Goal: Check status: Check status

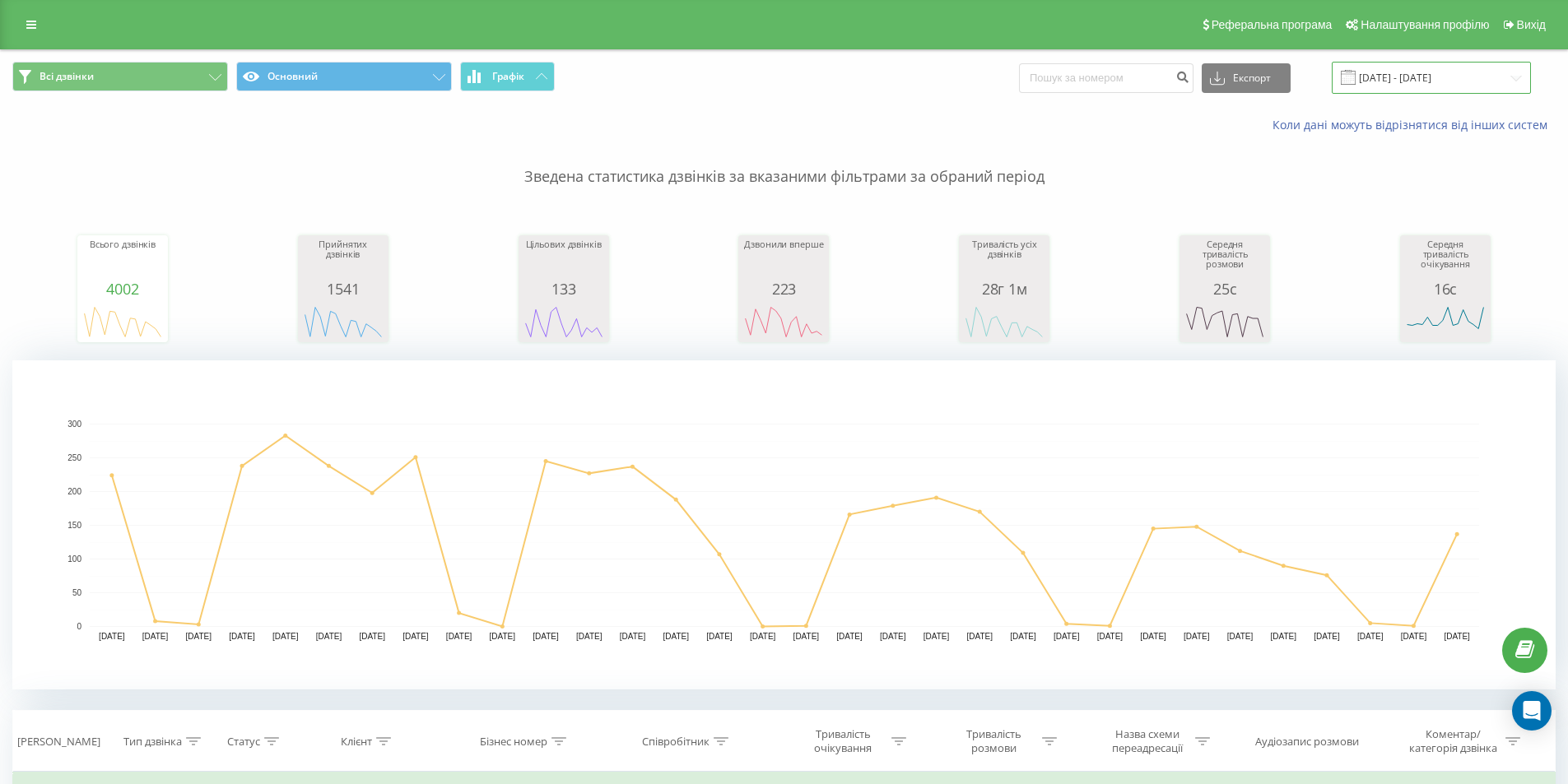
click at [1424, 77] on input "[DATE] - [DATE]" at bounding box center [1431, 77] width 199 height 32
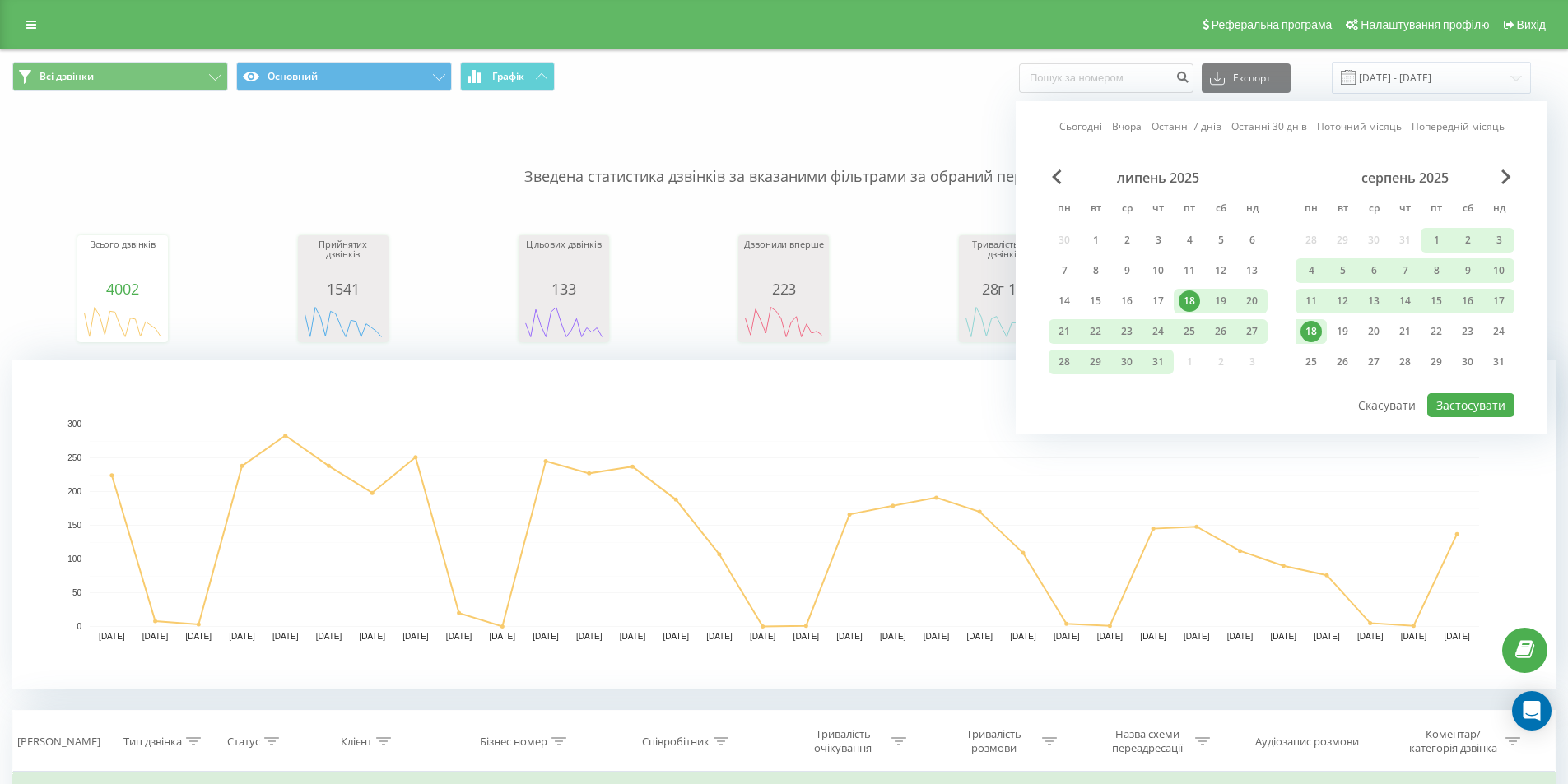
click at [1311, 331] on div "18" at bounding box center [1311, 332] width 22 height 22
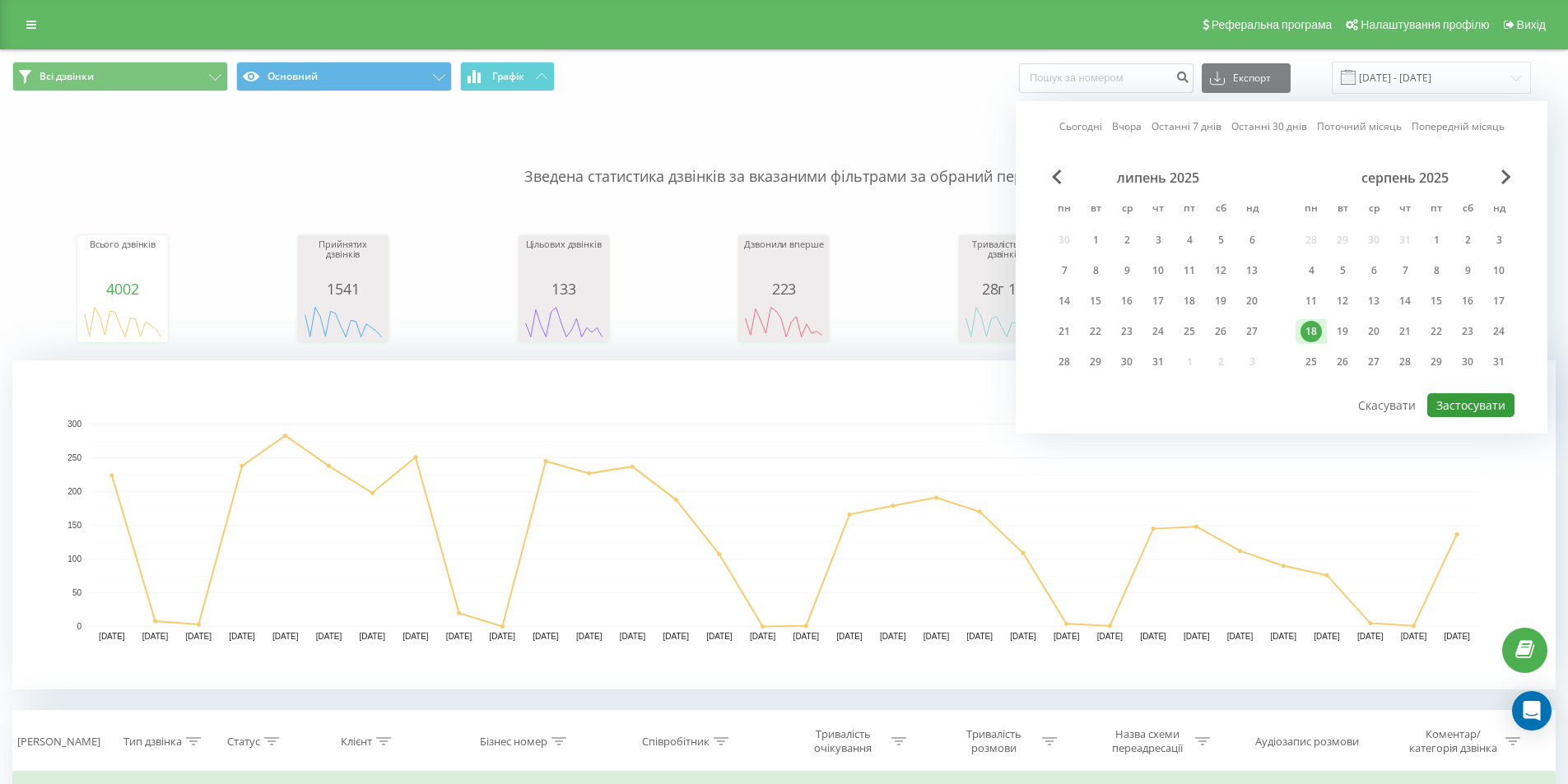
click at [1471, 404] on button "Застосувати" at bounding box center [1471, 405] width 87 height 24
type input "[DATE] - [DATE]"
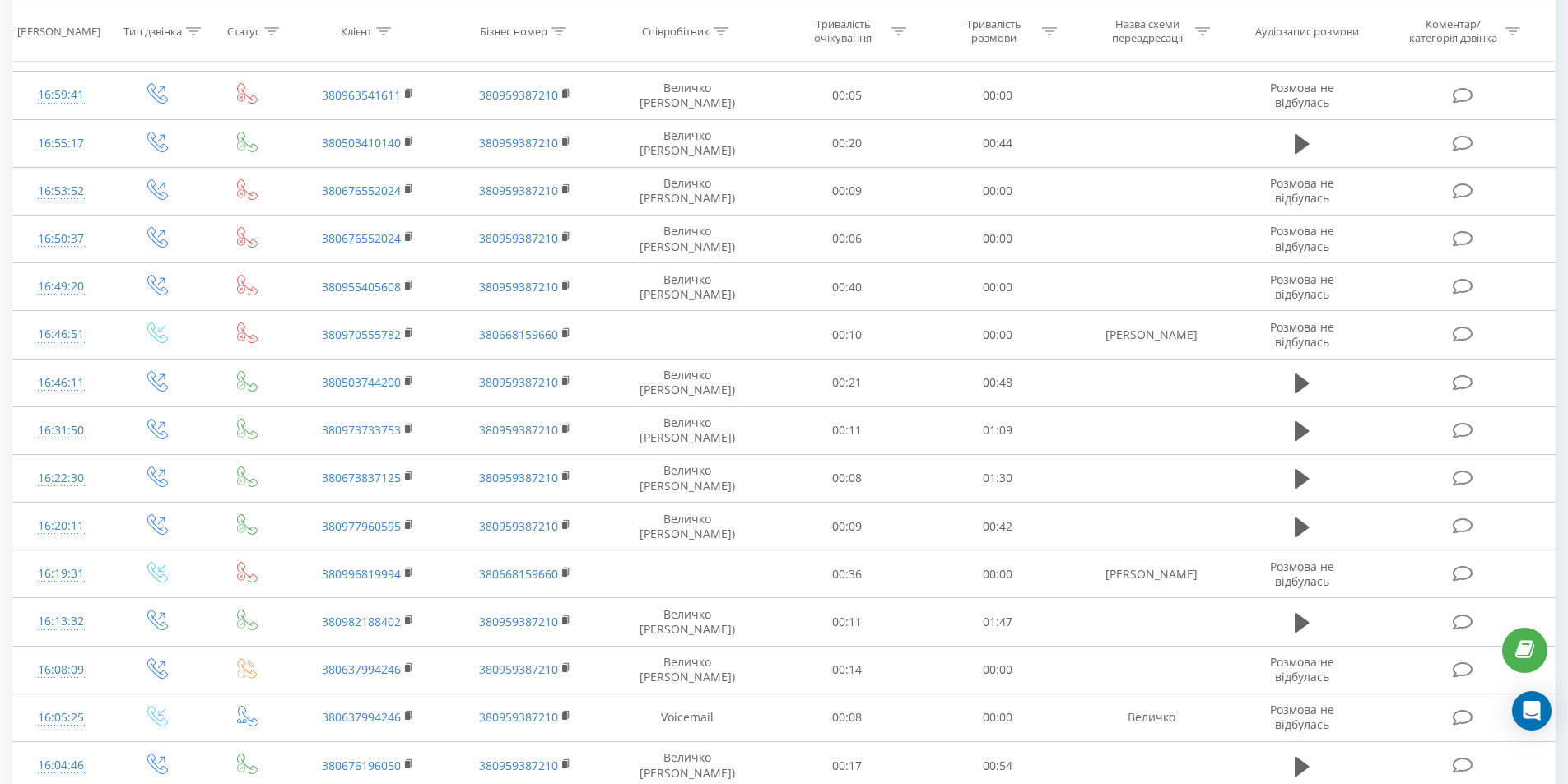
scroll to position [1281, 0]
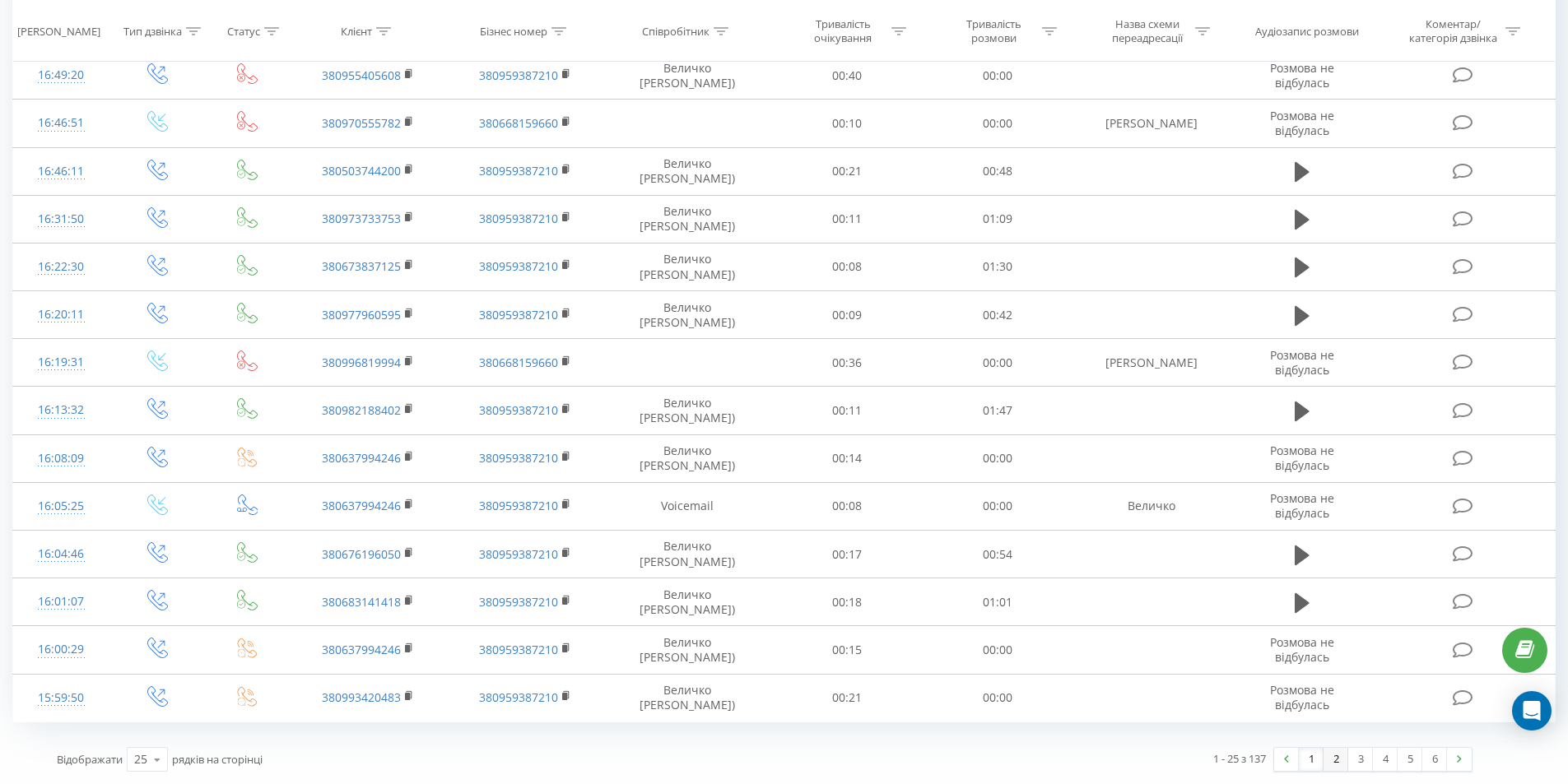
click at [1340, 757] on link "2" at bounding box center [1336, 760] width 25 height 23
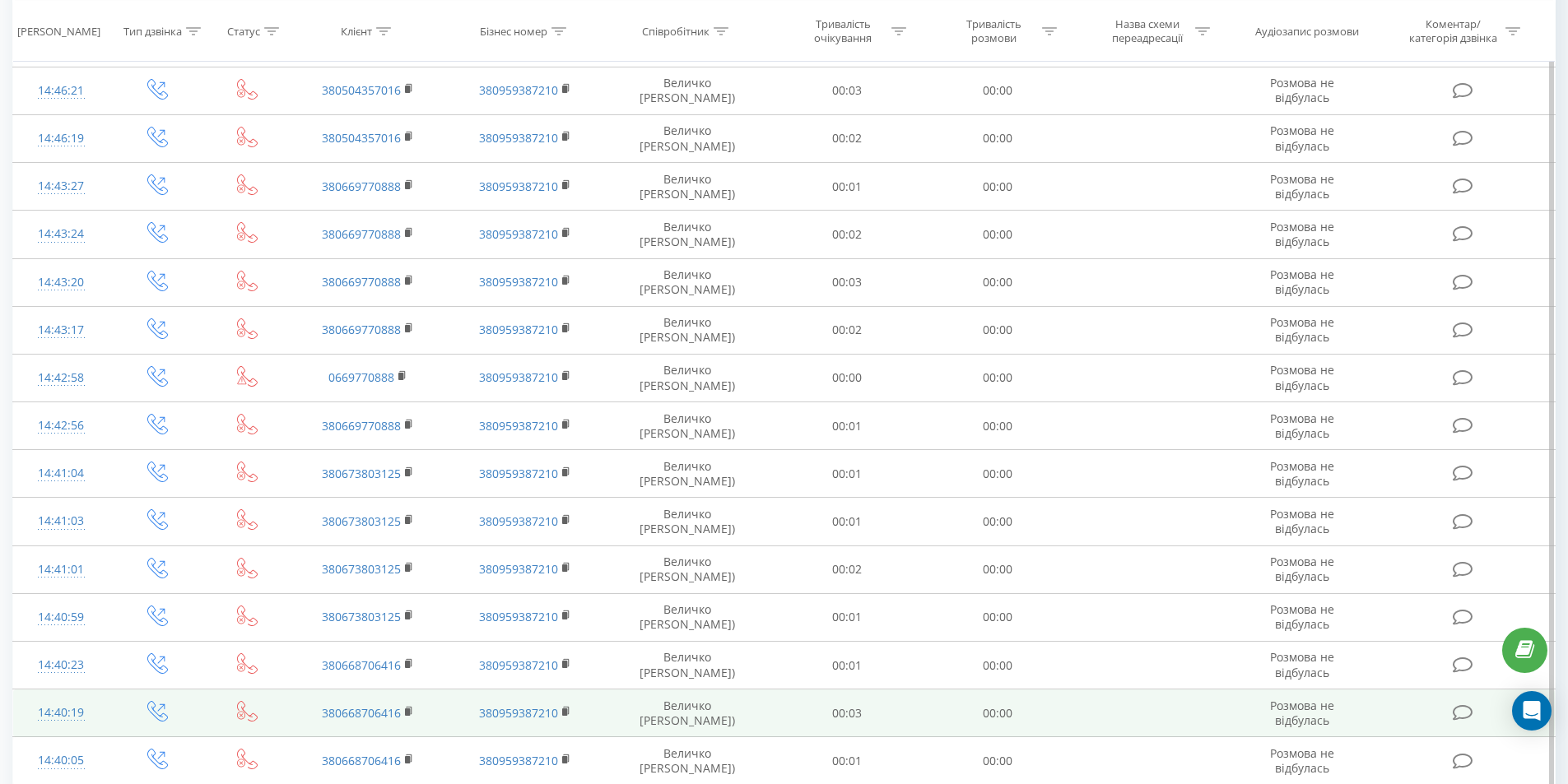
scroll to position [1281, 0]
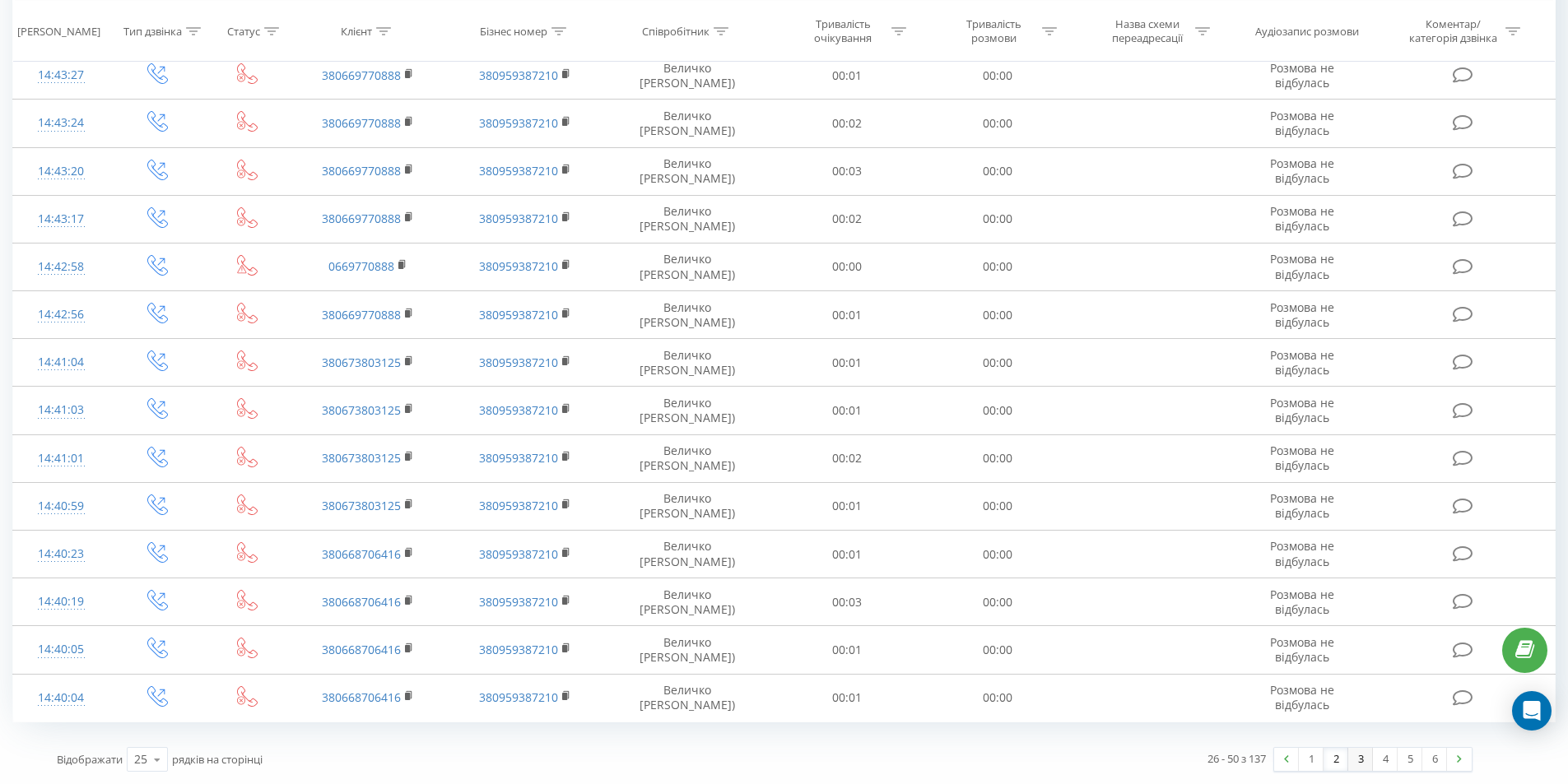
click at [1364, 762] on link "3" at bounding box center [1361, 760] width 25 height 23
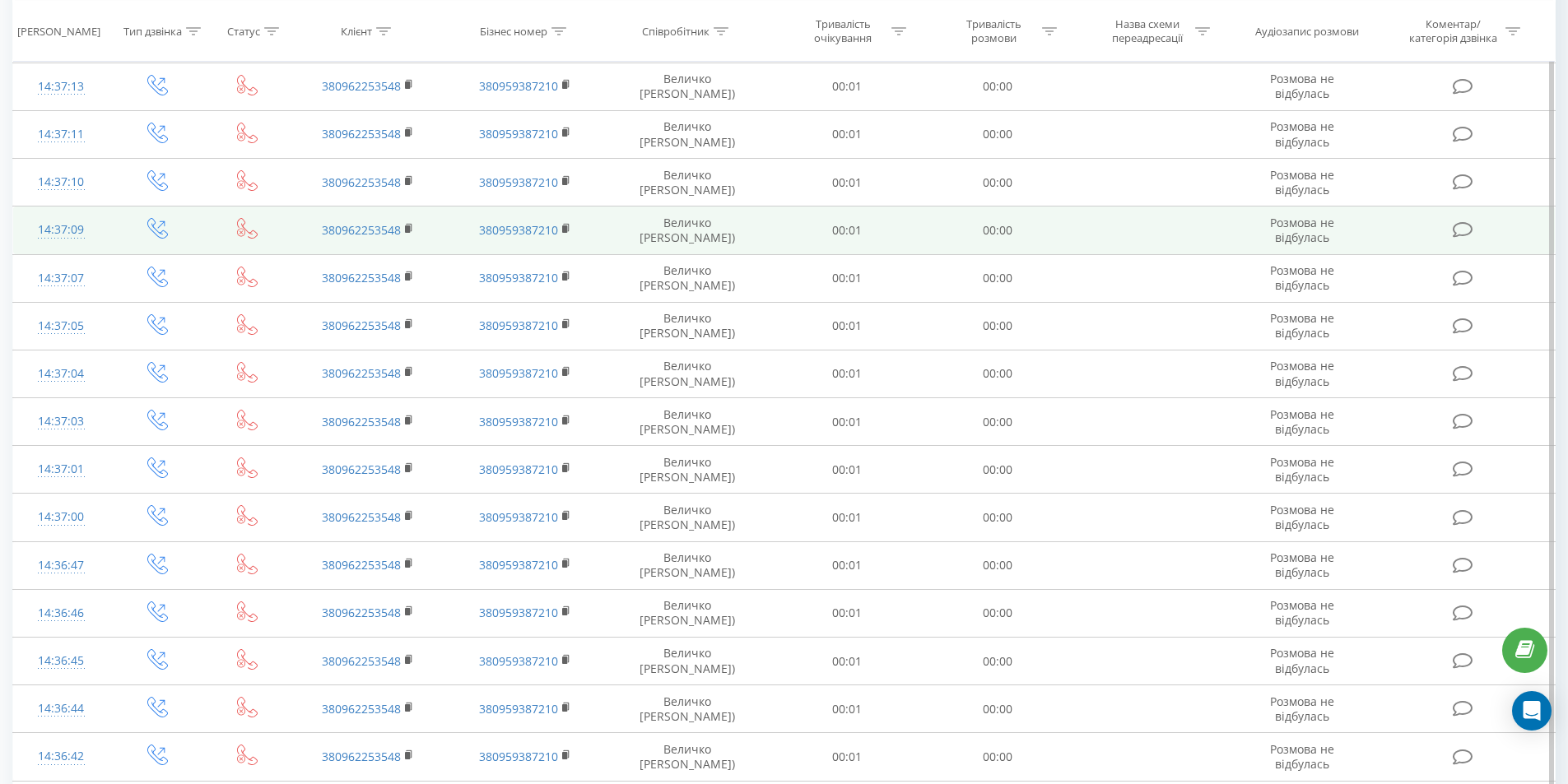
scroll to position [1281, 0]
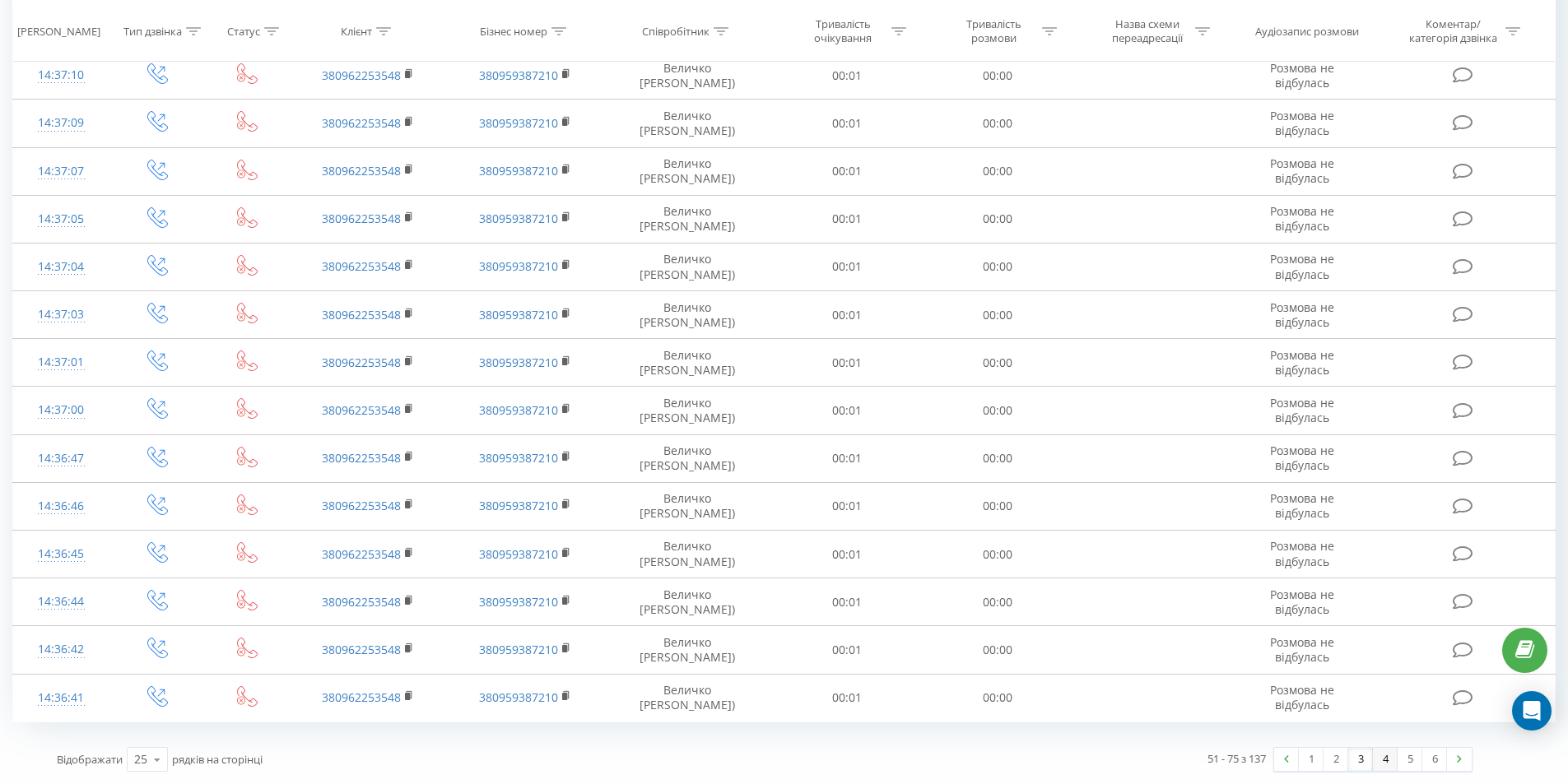
click at [1386, 760] on link "4" at bounding box center [1386, 760] width 25 height 23
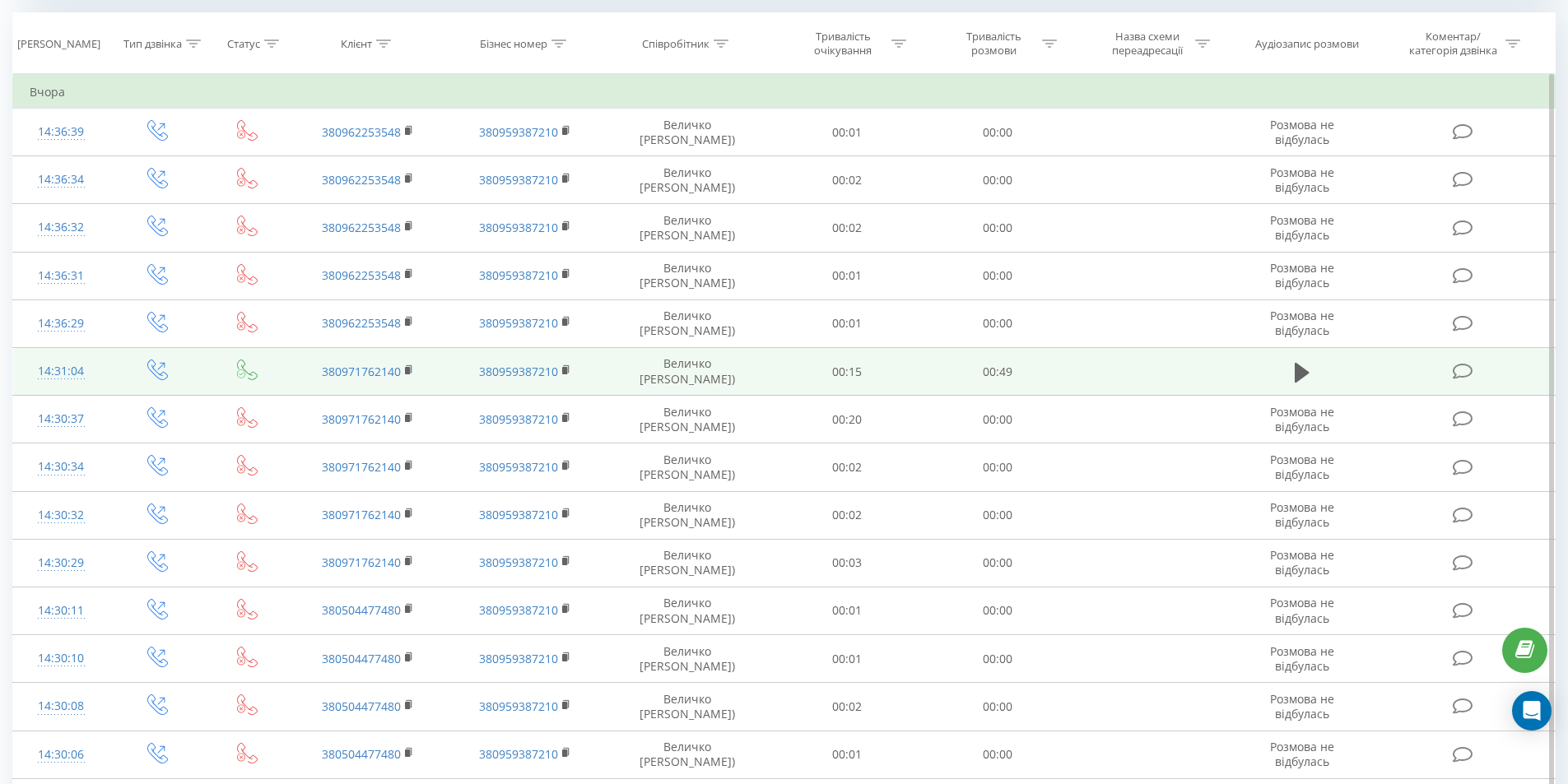
scroll to position [787, 0]
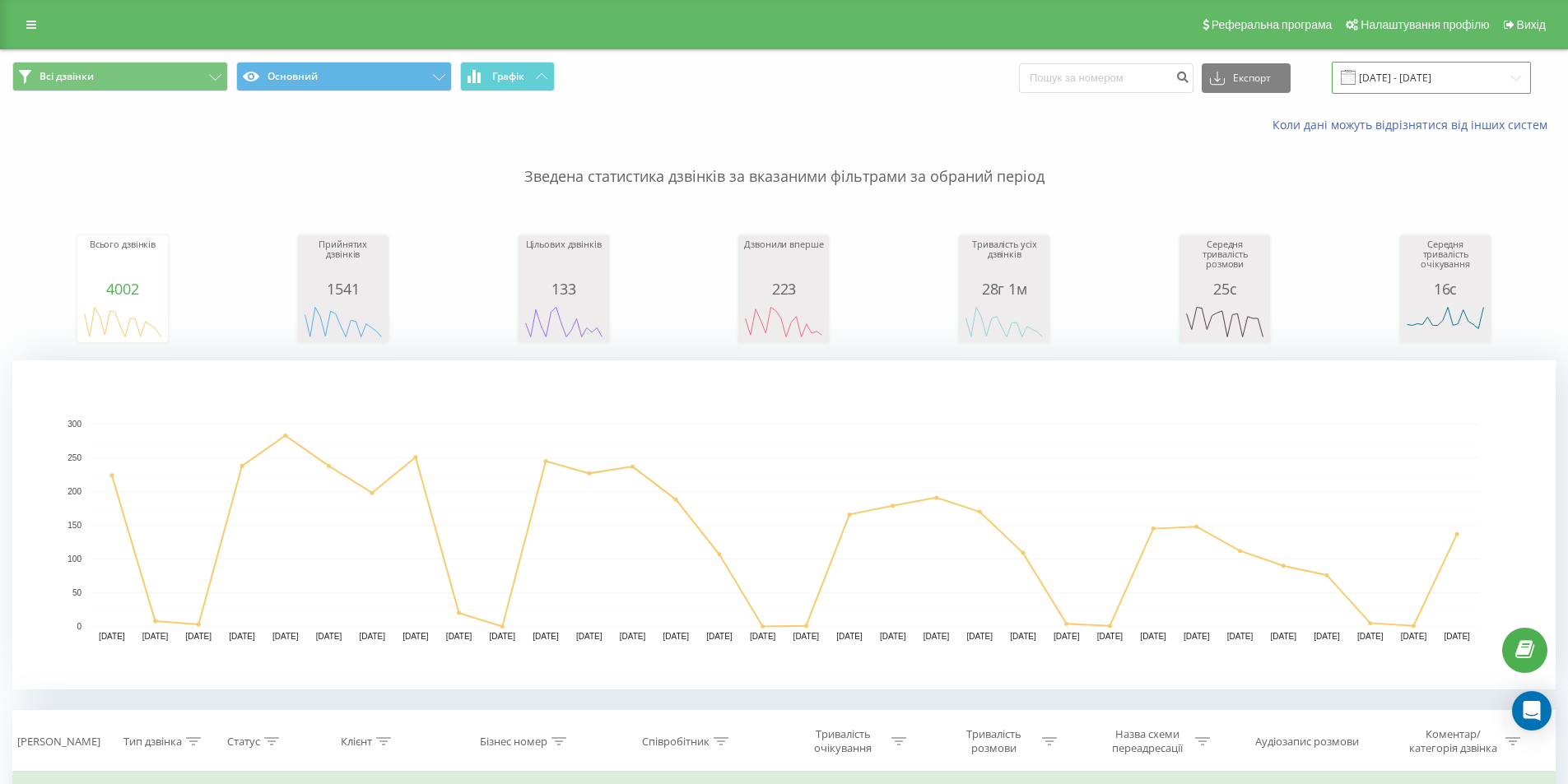
click at [1446, 85] on input "[DATE] - [DATE]" at bounding box center [1431, 77] width 199 height 32
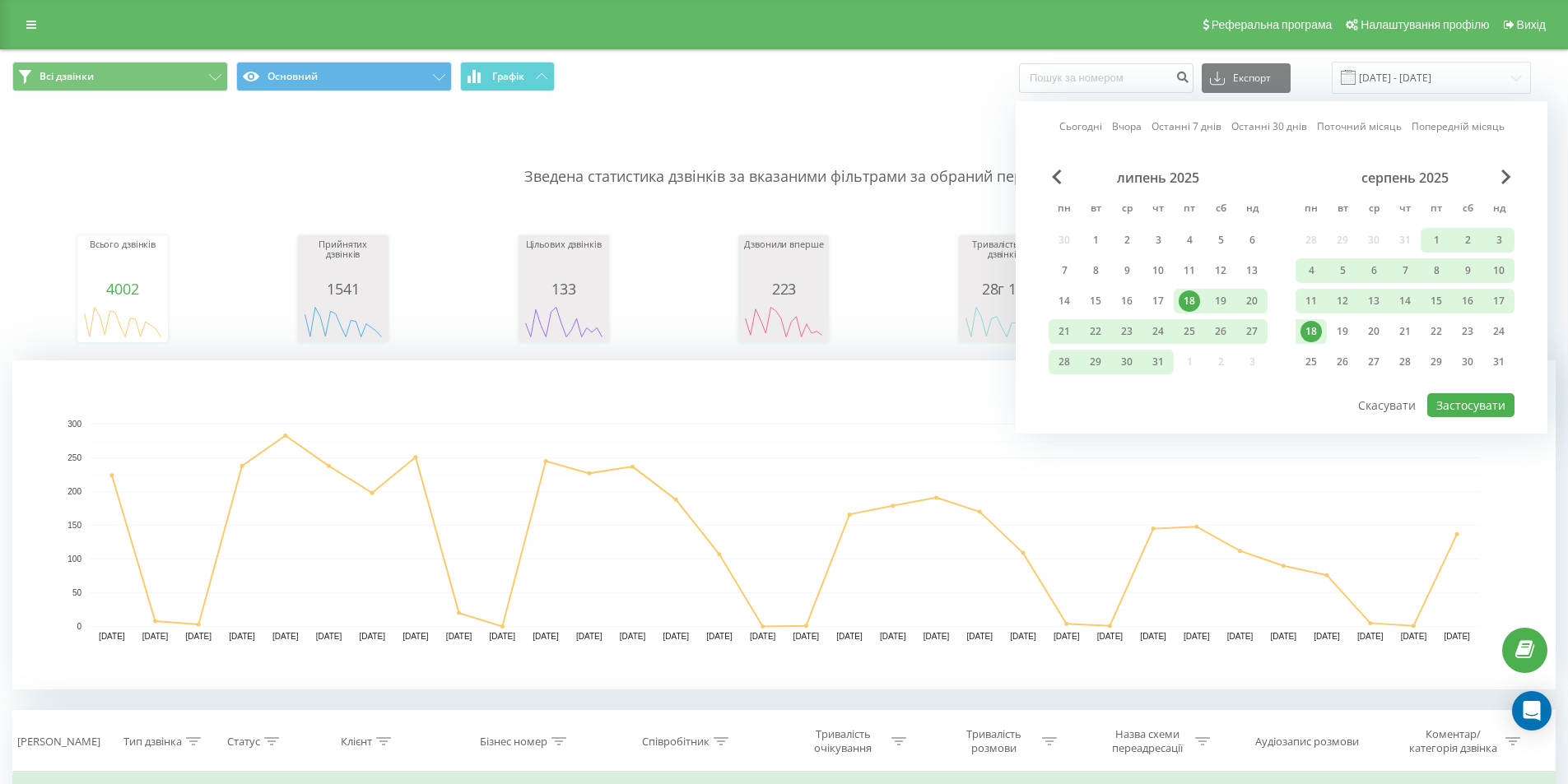
click at [1314, 332] on div "18" at bounding box center [1311, 332] width 22 height 22
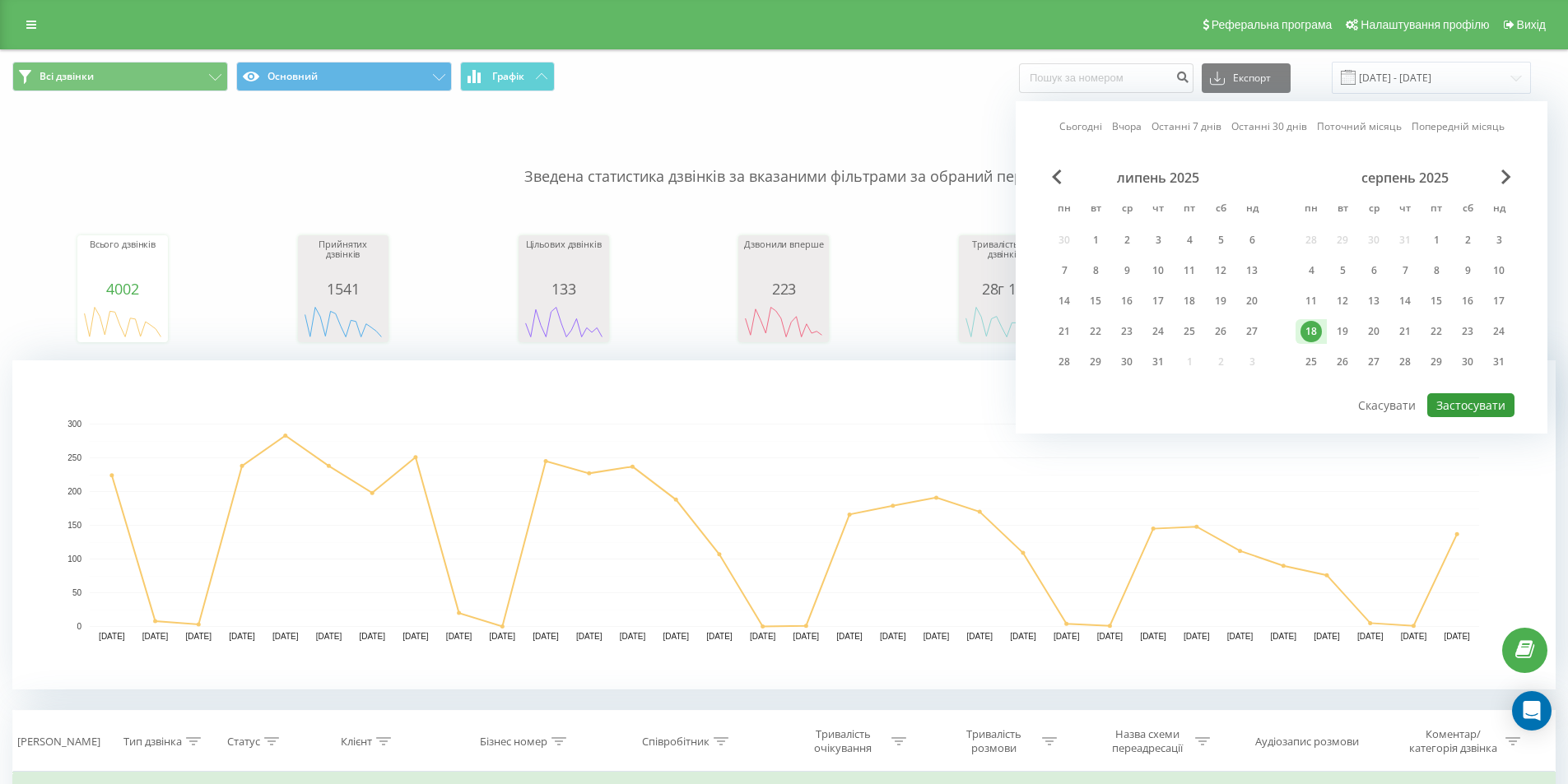
click at [1445, 399] on button "Застосувати" at bounding box center [1471, 405] width 87 height 24
type input "[DATE] - [DATE]"
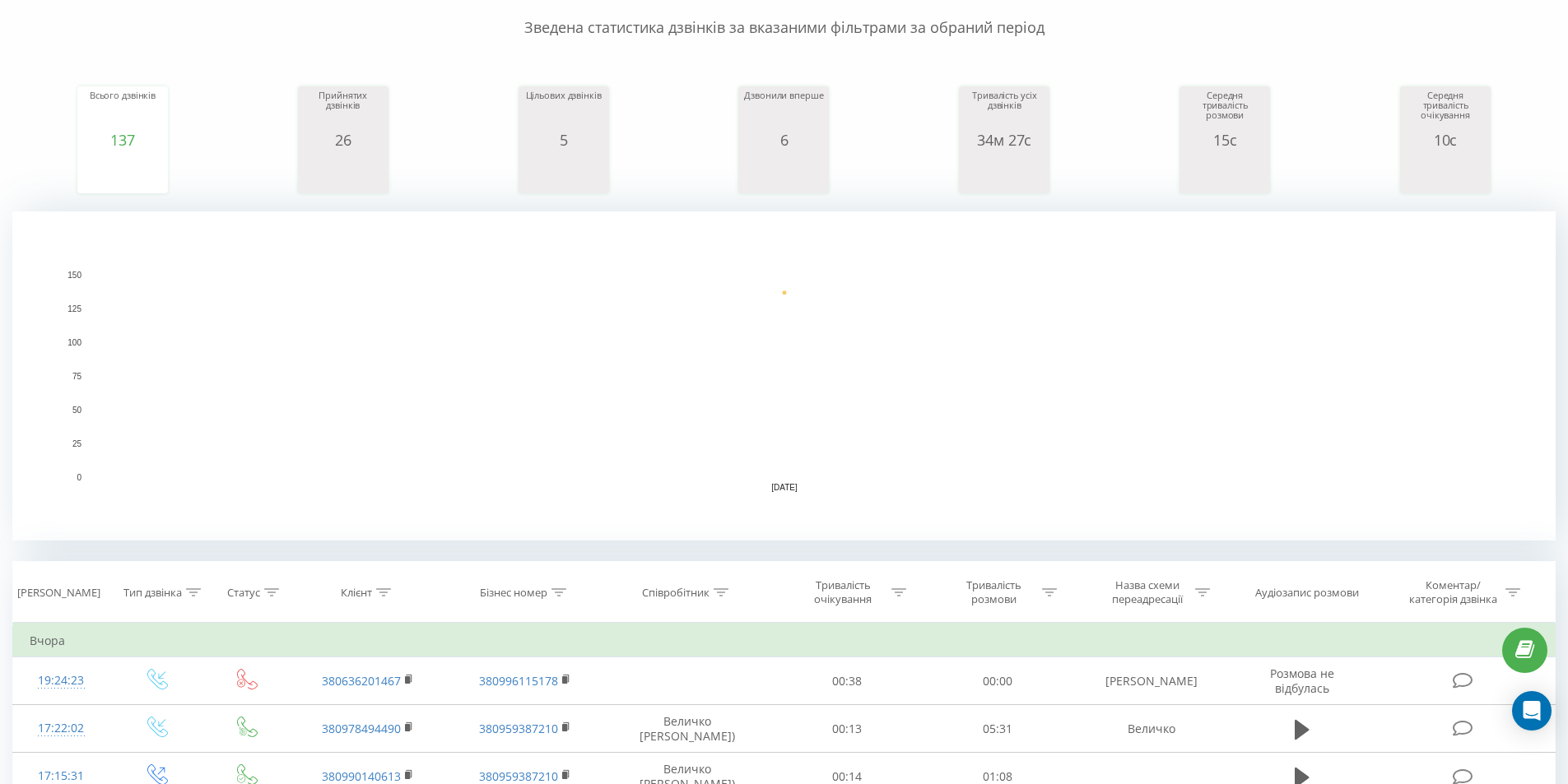
scroll to position [47, 0]
